Goal: Check status: Check status

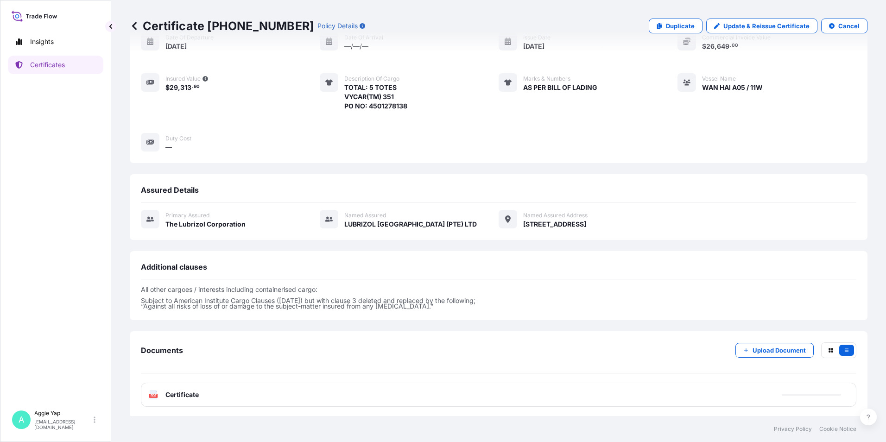
scroll to position [97, 0]
drag, startPoint x: 483, startPoint y: 126, endPoint x: 478, endPoint y: 120, distance: 6.9
click at [480, 126] on div "Place of Loading — Origin [GEOGRAPHIC_DATA], [GEOGRAPHIC_DATA] Destination [GEO…" at bounding box center [498, 71] width 715 height 161
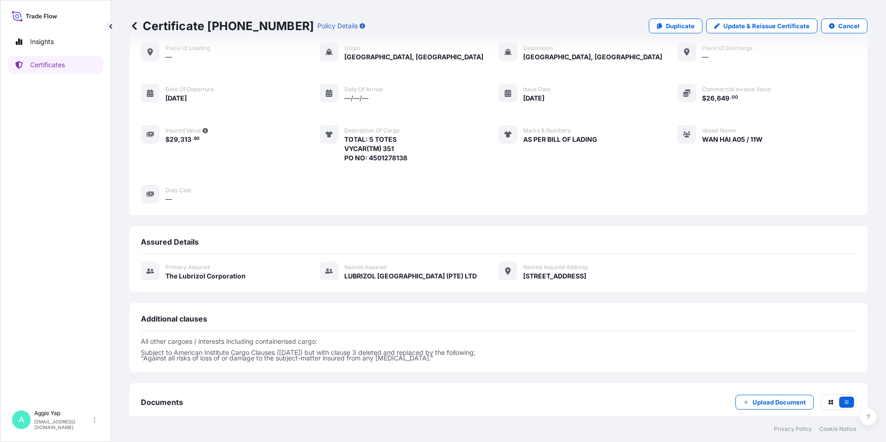
scroll to position [0, 0]
